Goal: Check status: Check status

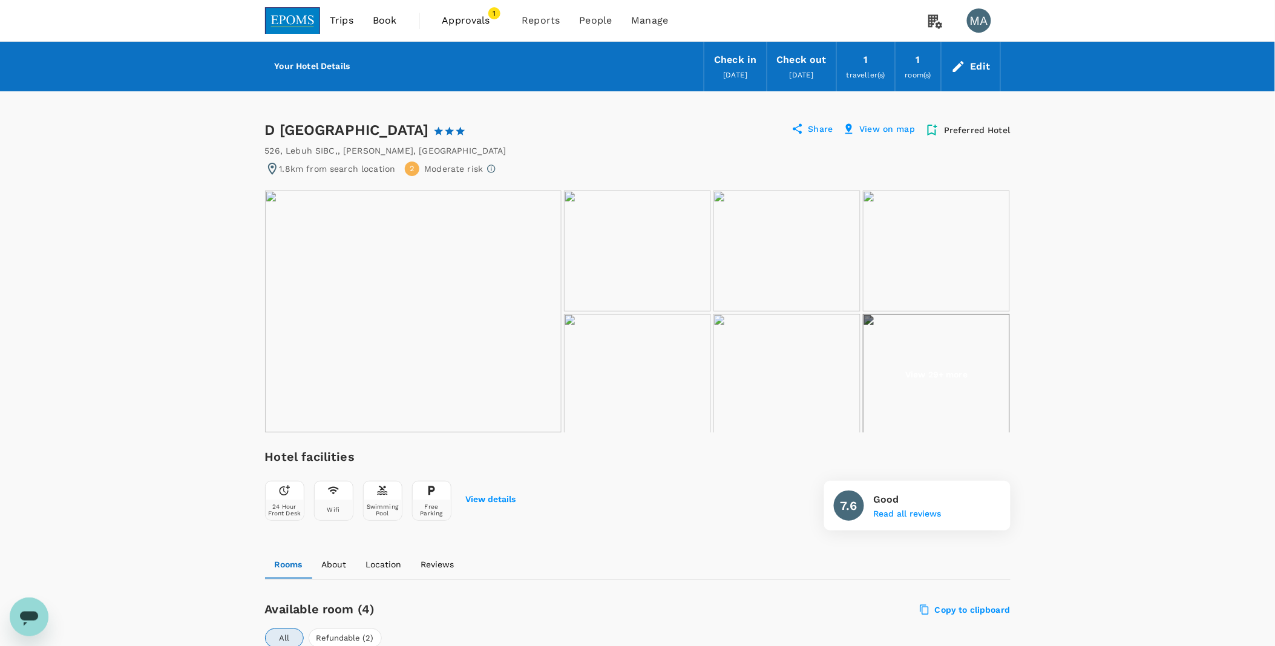
click at [469, 19] on span "Approvals" at bounding box center [472, 20] width 61 height 15
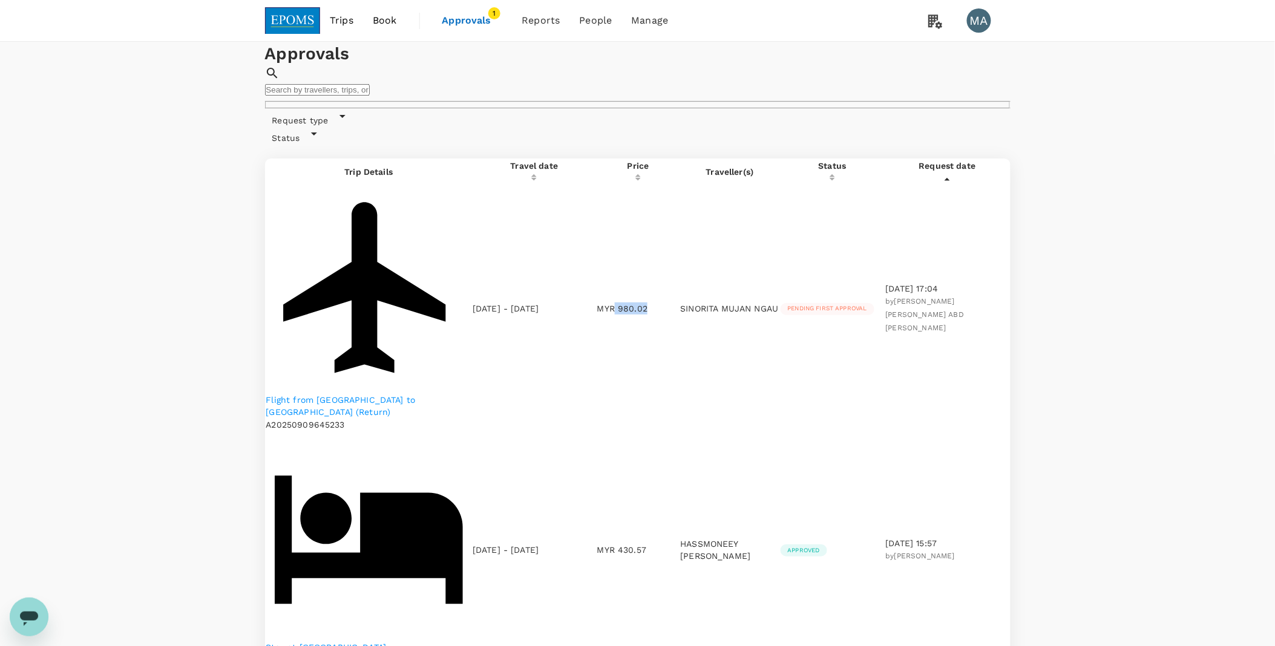
drag, startPoint x: 616, startPoint y: 210, endPoint x: 651, endPoint y: 212, distance: 35.8
click at [651, 303] on p "MYR 980.02" at bounding box center [638, 309] width 82 height 12
click at [651, 214] on td "MYR 980.02" at bounding box center [638, 308] width 82 height 246
click at [639, 303] on p "MYR 980.02" at bounding box center [638, 309] width 82 height 12
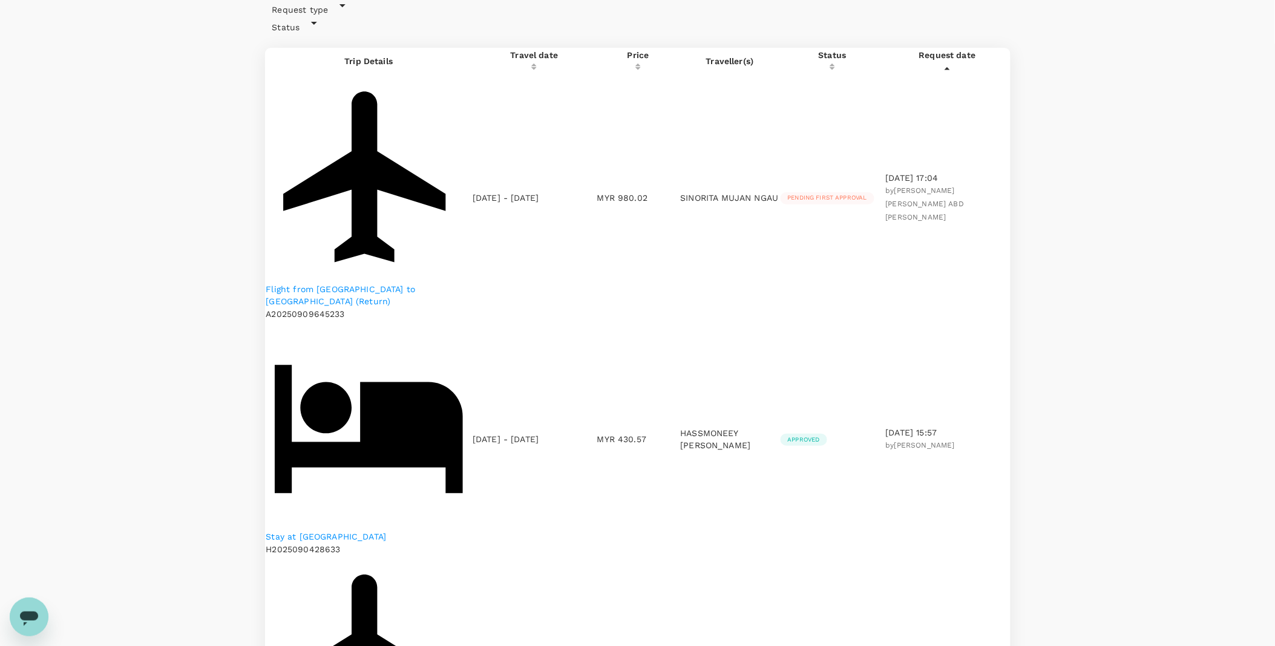
scroll to position [134, 0]
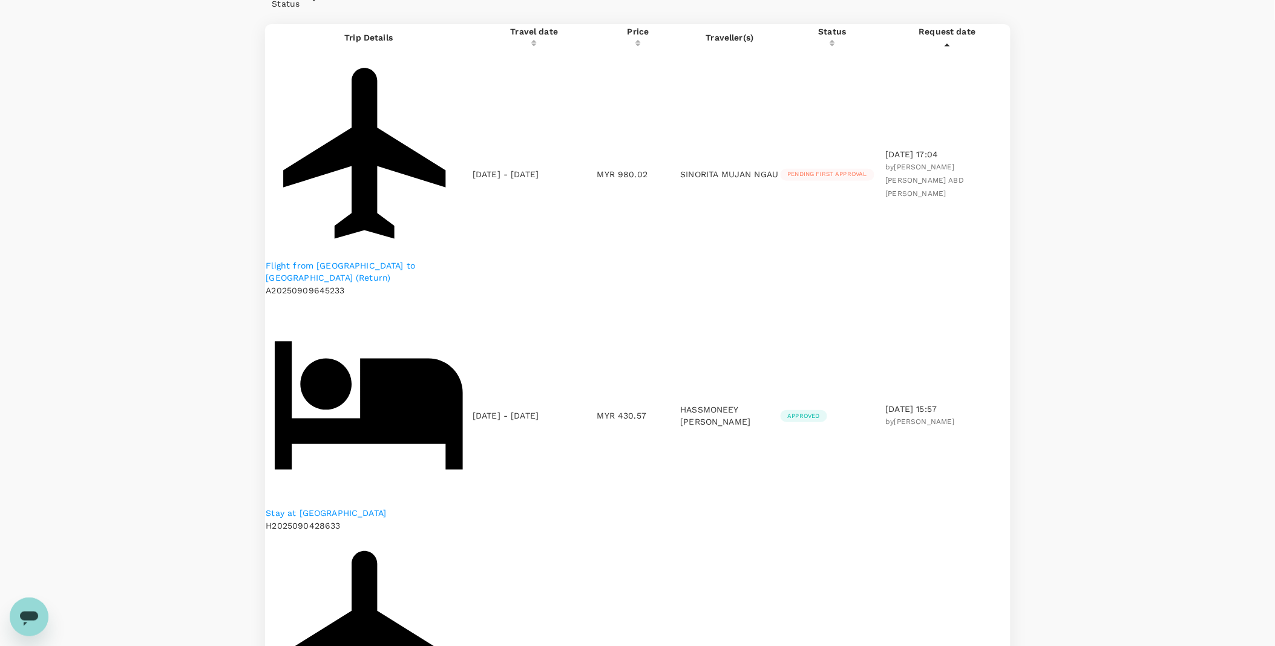
drag, startPoint x: 618, startPoint y: 428, endPoint x: 676, endPoint y: 430, distance: 58.1
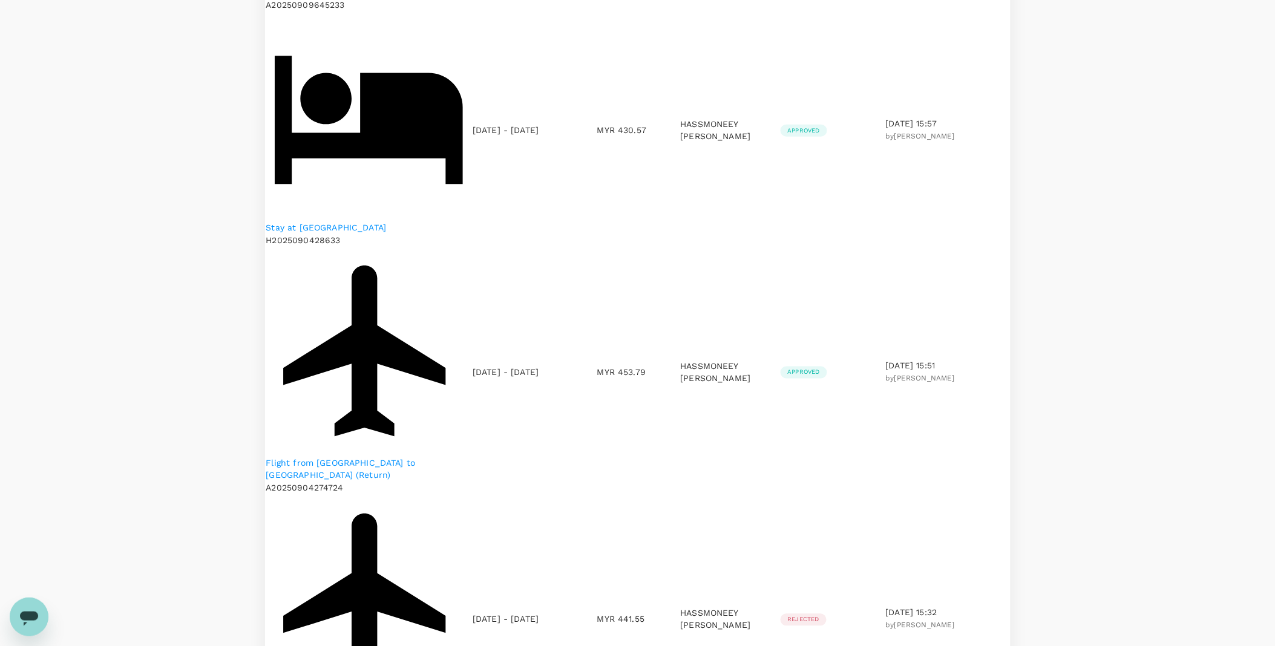
scroll to position [202, 0]
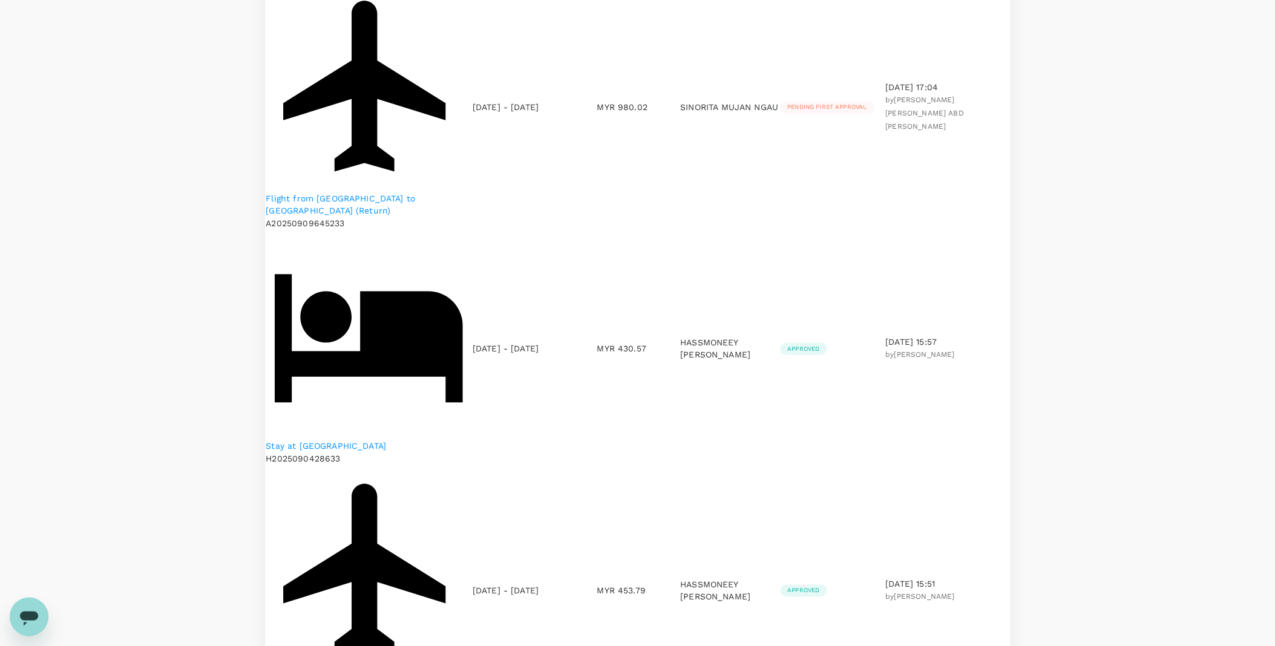
drag, startPoint x: 769, startPoint y: 361, endPoint x: 822, endPoint y: 361, distance: 53.3
drag, startPoint x: 606, startPoint y: 233, endPoint x: 661, endPoint y: 240, distance: 55.0
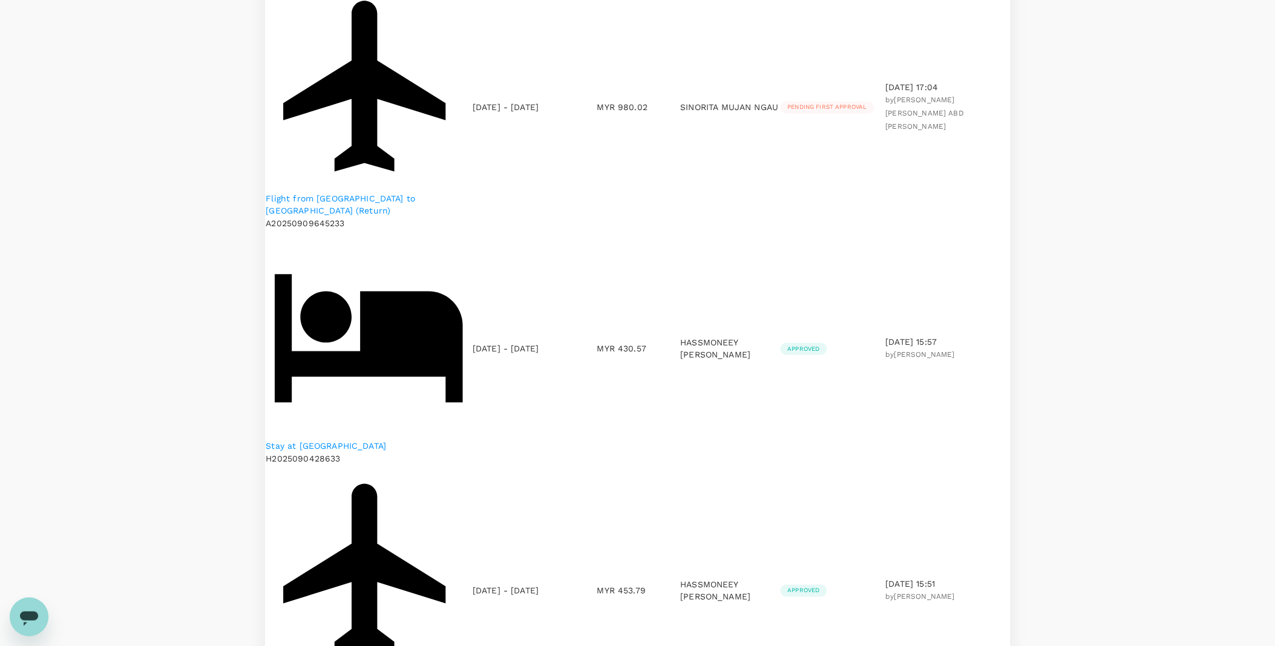
scroll to position [0, 0]
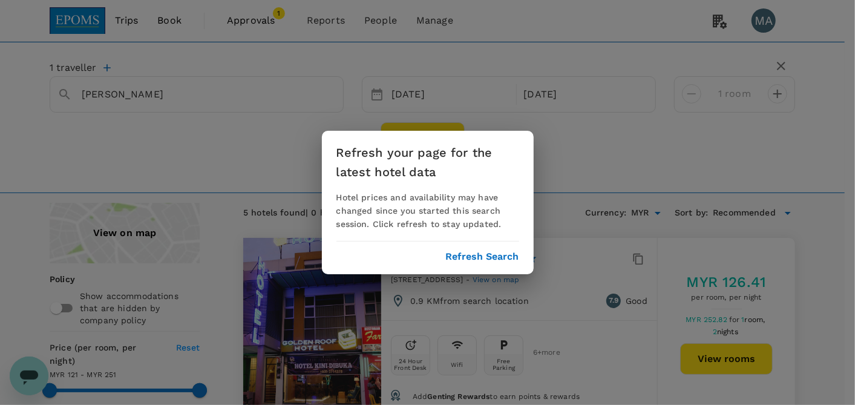
click at [489, 251] on button "Refresh Search" at bounding box center [482, 256] width 73 height 11
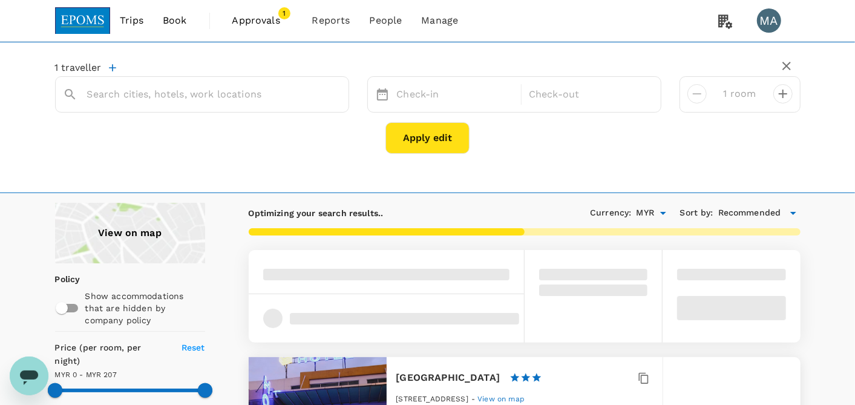
type input "[PERSON_NAME]"
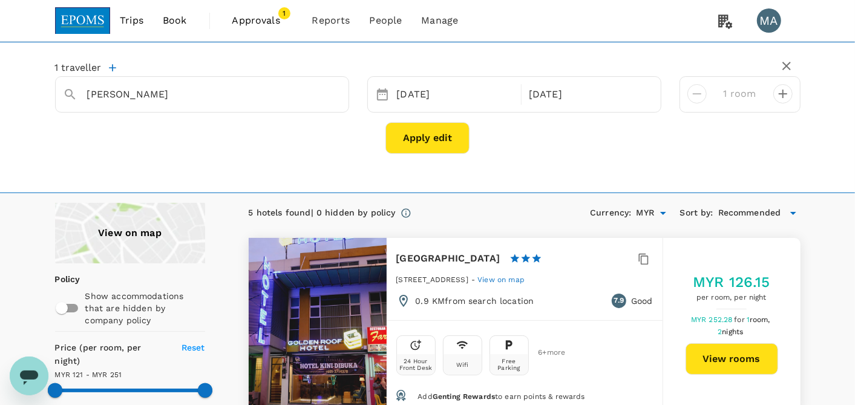
type input "250.34"
